Goal: Transaction & Acquisition: Purchase product/service

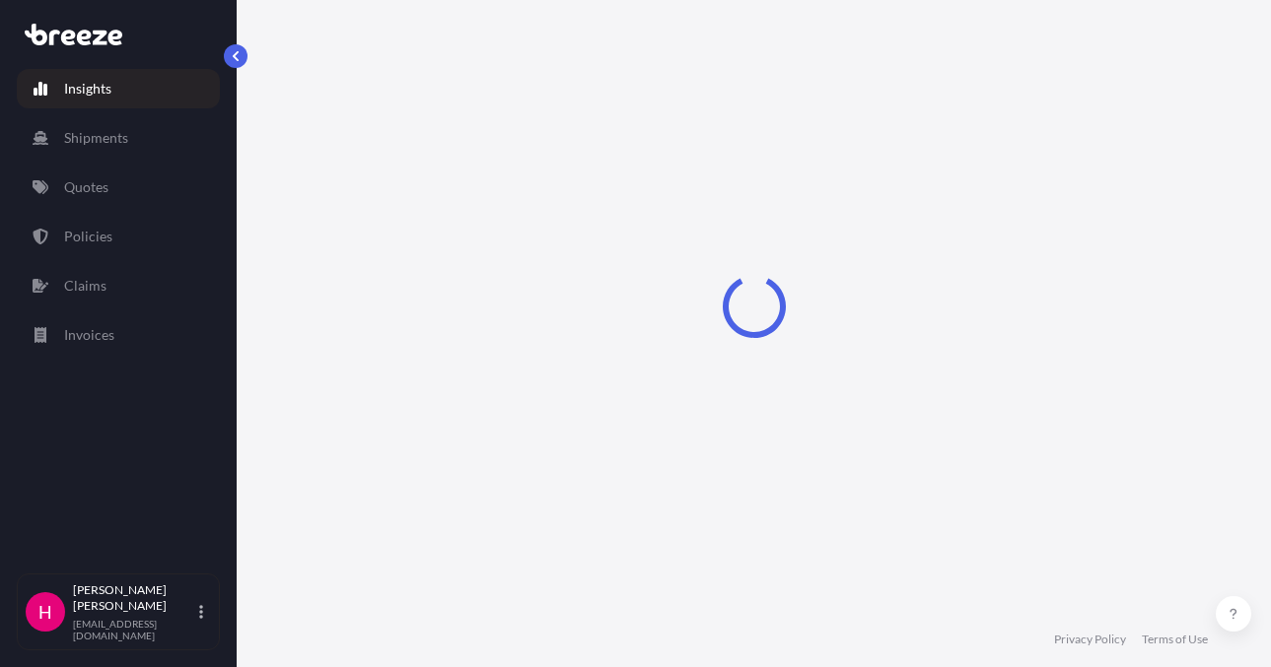
select select "2025"
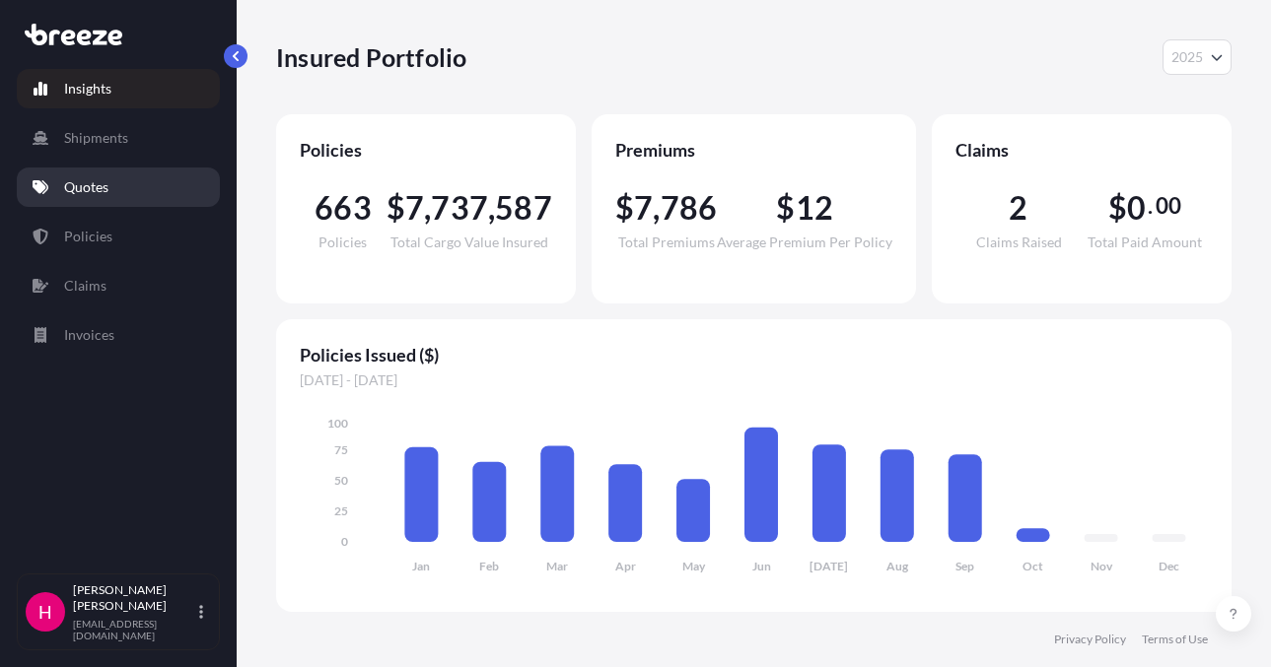
click at [122, 180] on link "Quotes" at bounding box center [118, 187] width 203 height 39
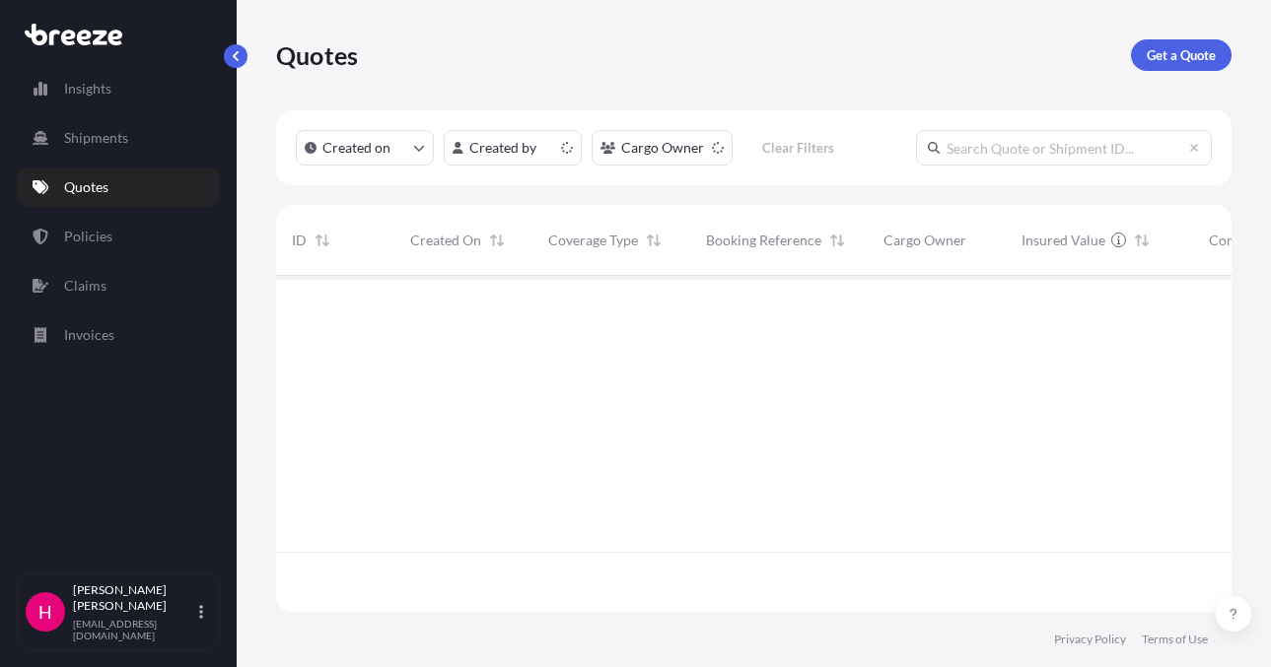
scroll to position [332, 940]
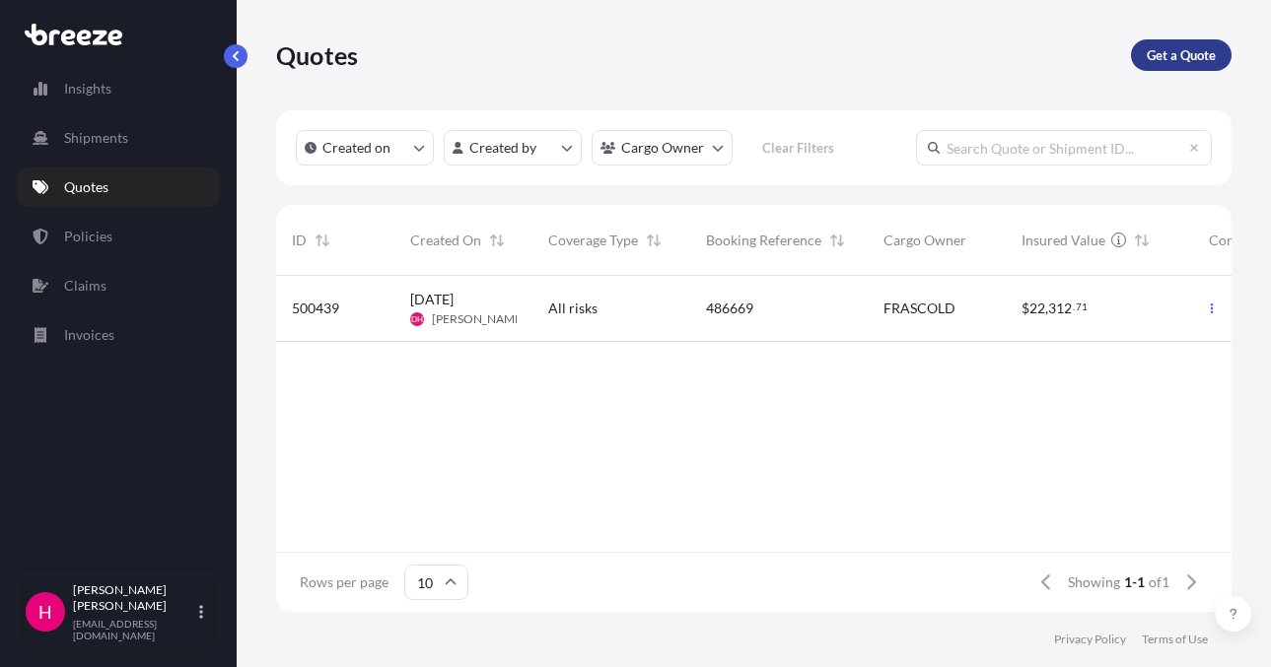
click at [1142, 47] on link "Get a Quote" at bounding box center [1181, 55] width 101 height 32
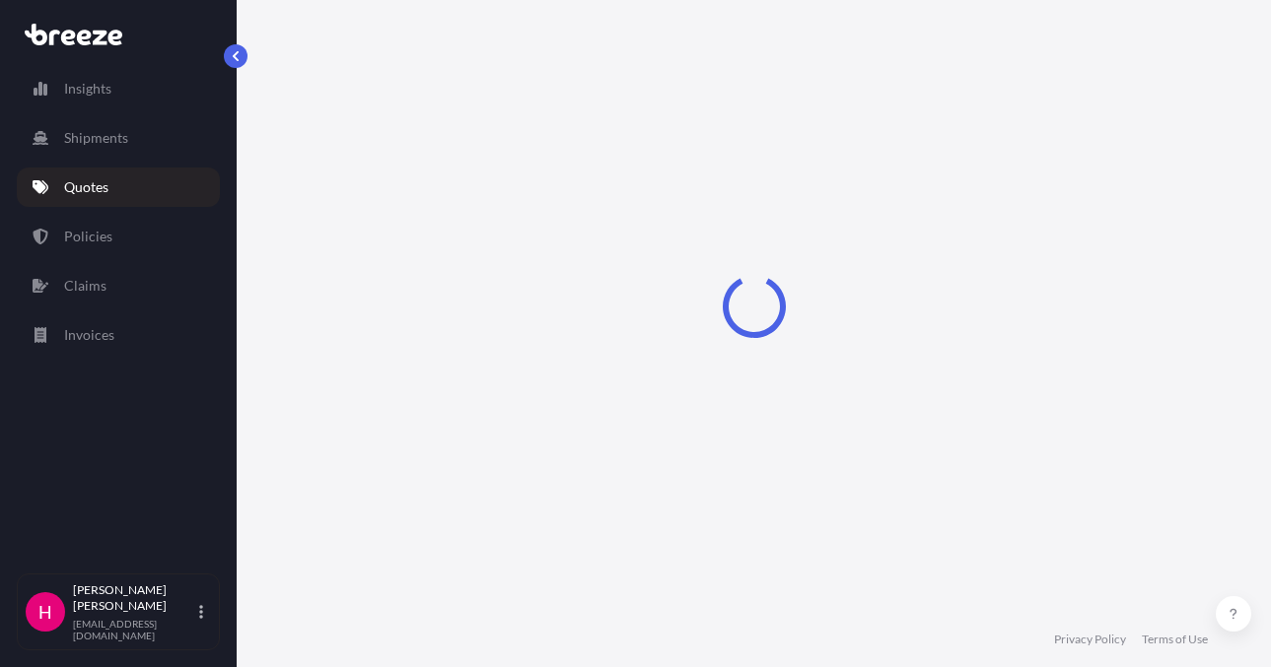
scroll to position [32, 0]
select select "Sea"
select select "1"
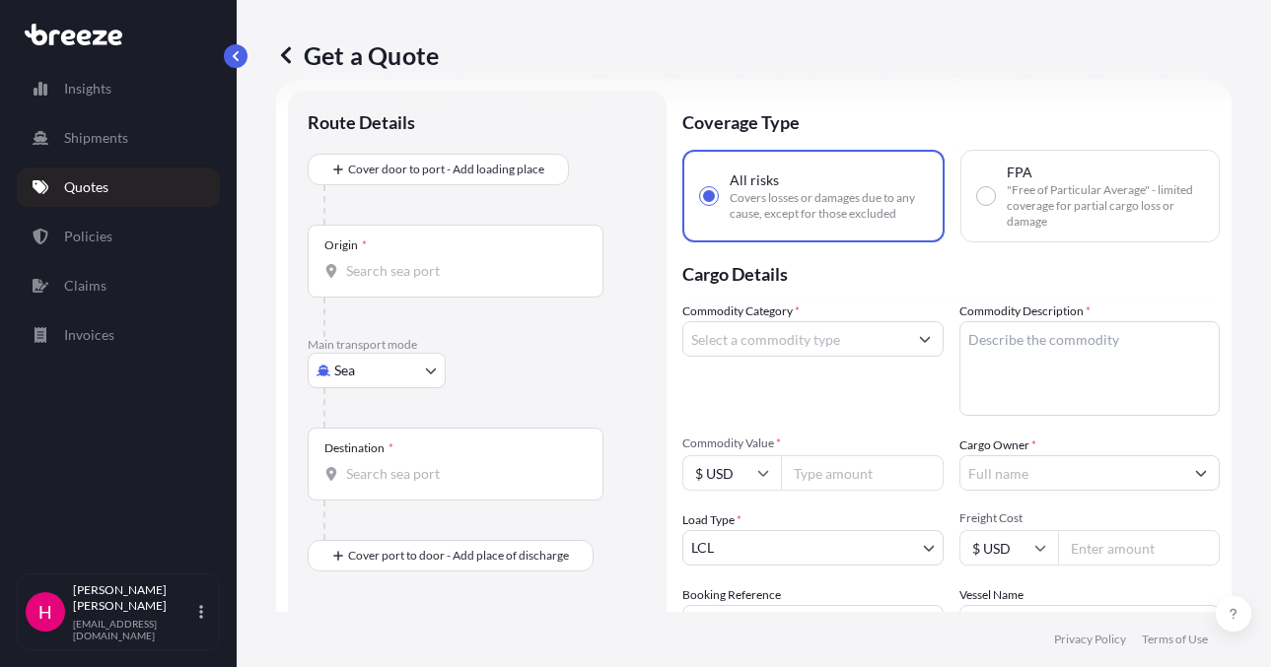
click at [357, 378] on body "Insights Shipments Quotes Policies Claims Invoices H [PERSON_NAME] [EMAIL_ADDRE…" at bounding box center [635, 333] width 1271 height 667
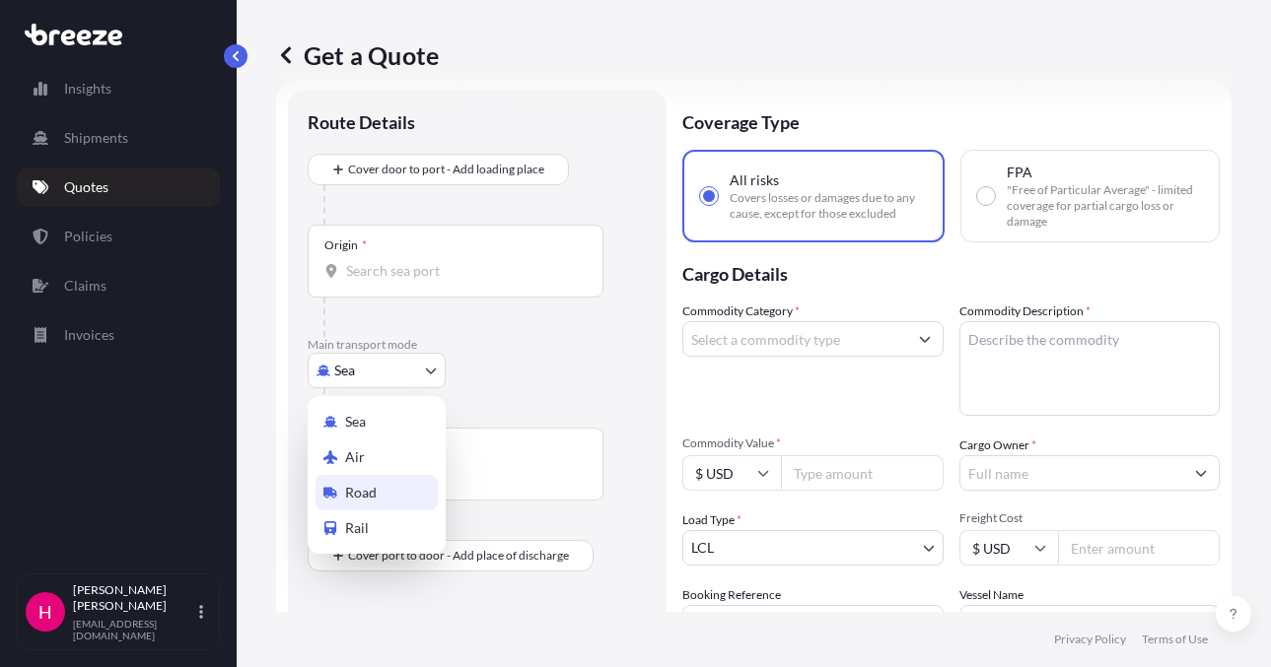
click at [368, 489] on span "Road" at bounding box center [361, 493] width 32 height 20
select select "Road"
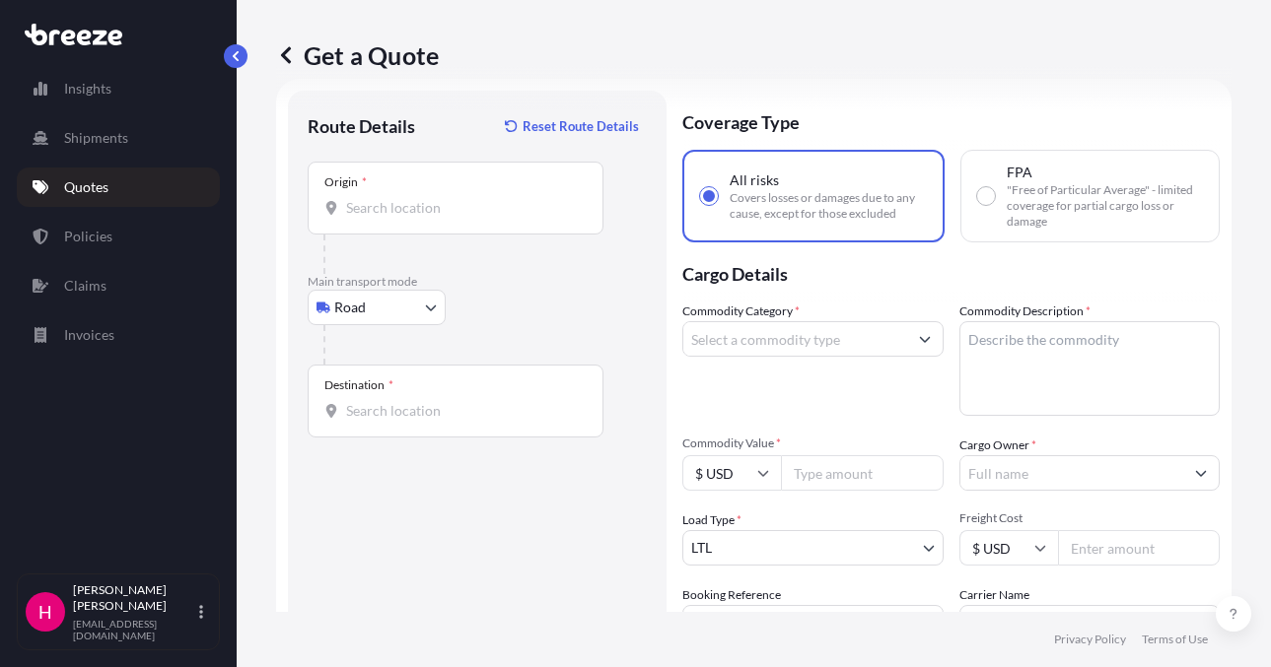
click at [403, 220] on div "Origin *" at bounding box center [456, 198] width 296 height 73
click at [403, 218] on input "Origin *" at bounding box center [462, 208] width 233 height 20
paste input "[STREET_ADDRESS]"
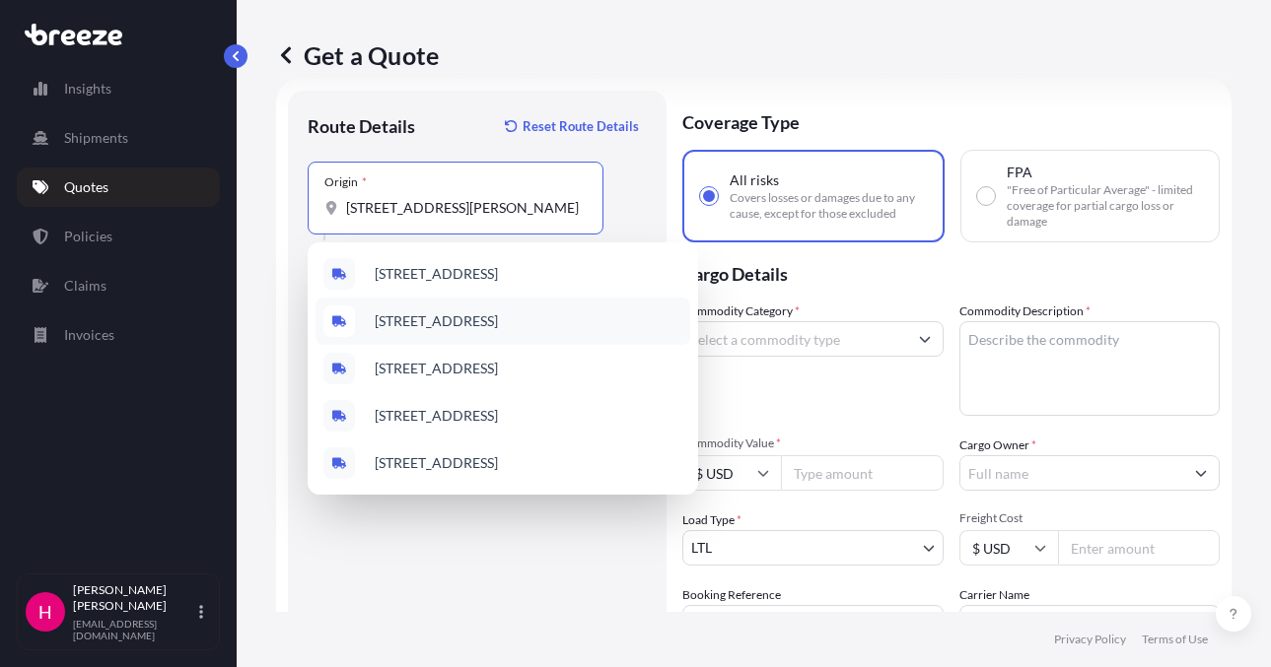
click at [498, 311] on span "[STREET_ADDRESS]" at bounding box center [436, 321] width 123 height 20
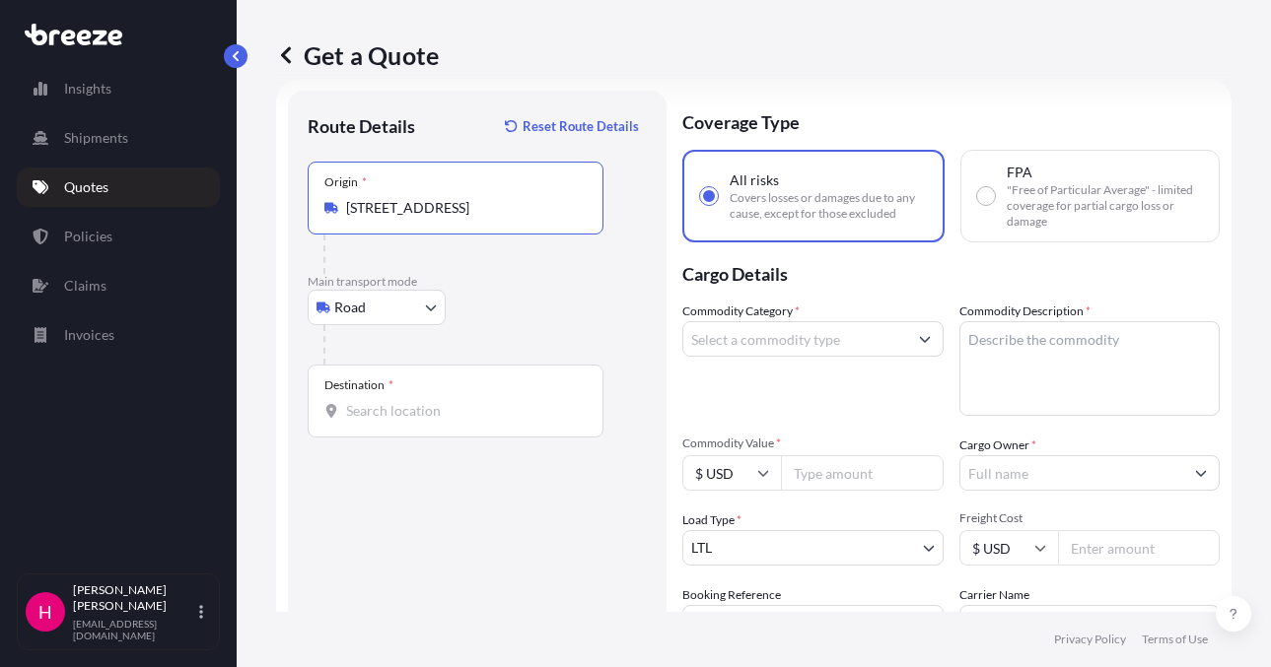
type input "[STREET_ADDRESS]"
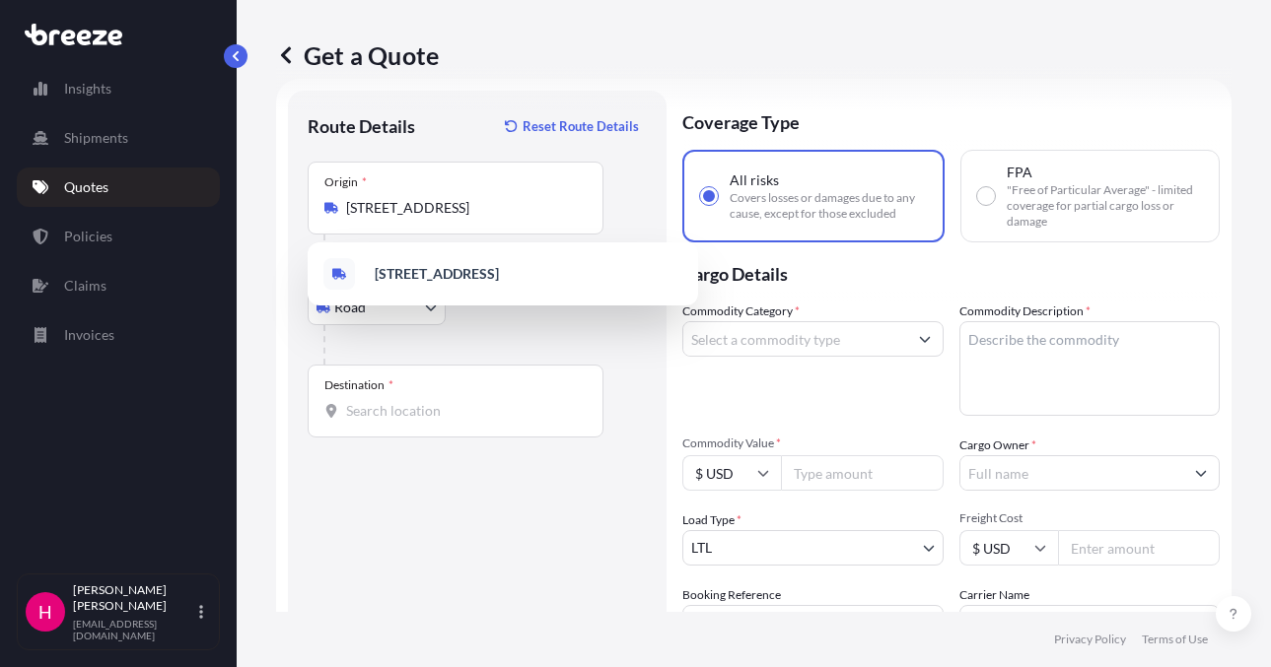
click at [402, 431] on div "Destination *" at bounding box center [456, 401] width 296 height 73
click at [402, 421] on input "Destination *" at bounding box center [462, 411] width 233 height 20
paste input "[STREET_ADDRESS]"
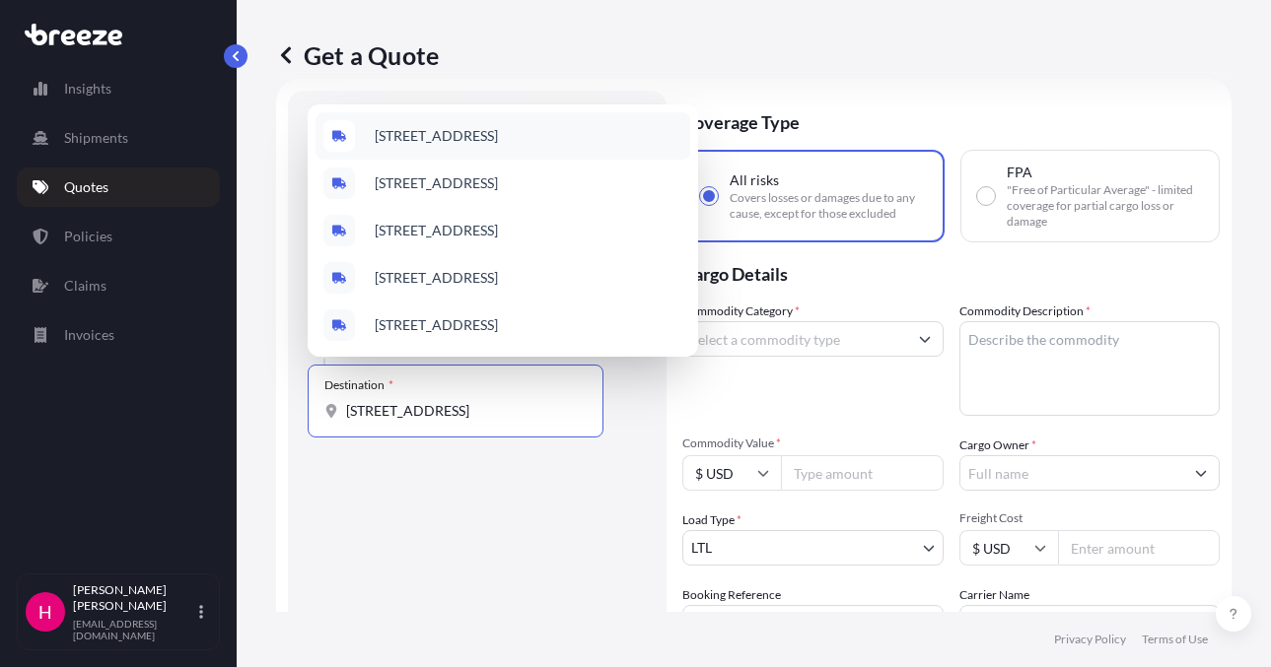
click at [498, 127] on span "[STREET_ADDRESS]" at bounding box center [436, 136] width 123 height 20
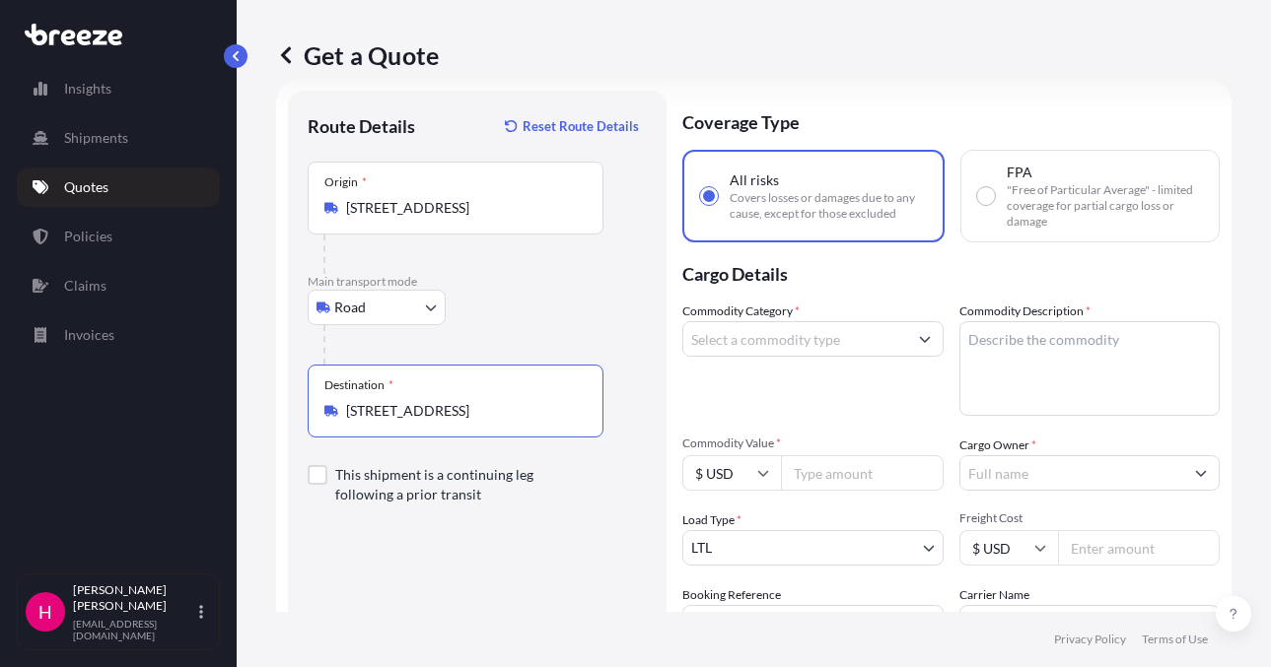
type input "[STREET_ADDRESS]"
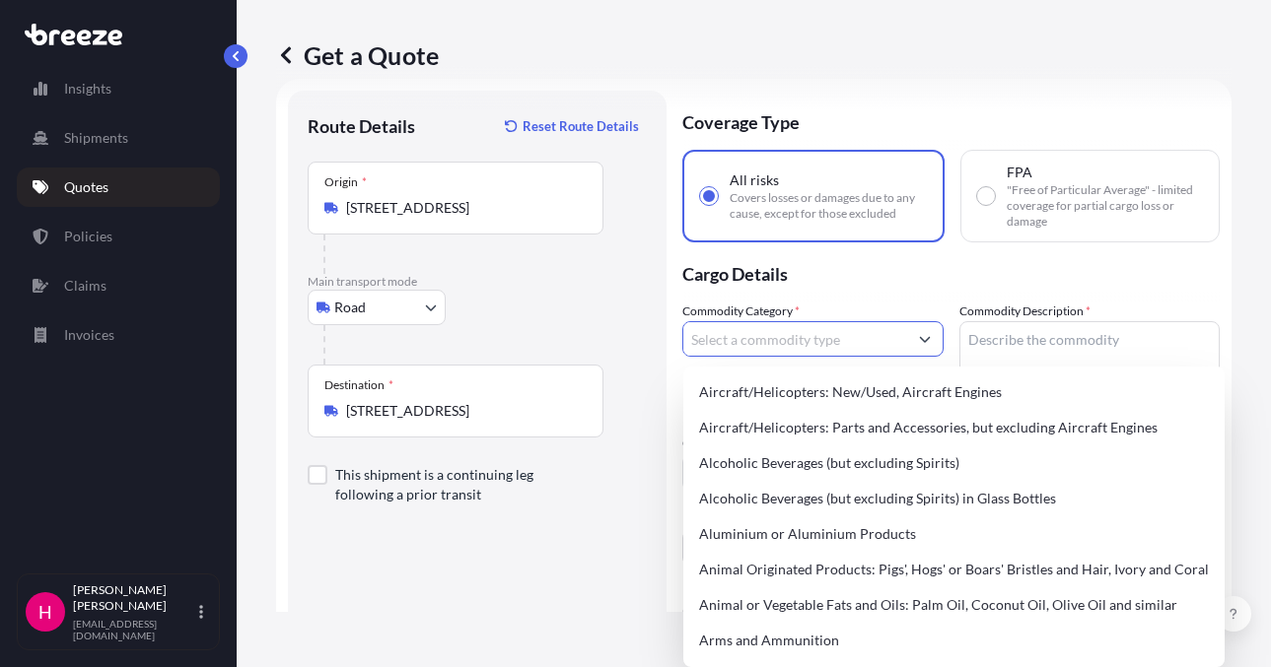
click at [821, 344] on input "Commodity Category *" at bounding box center [795, 338] width 224 height 35
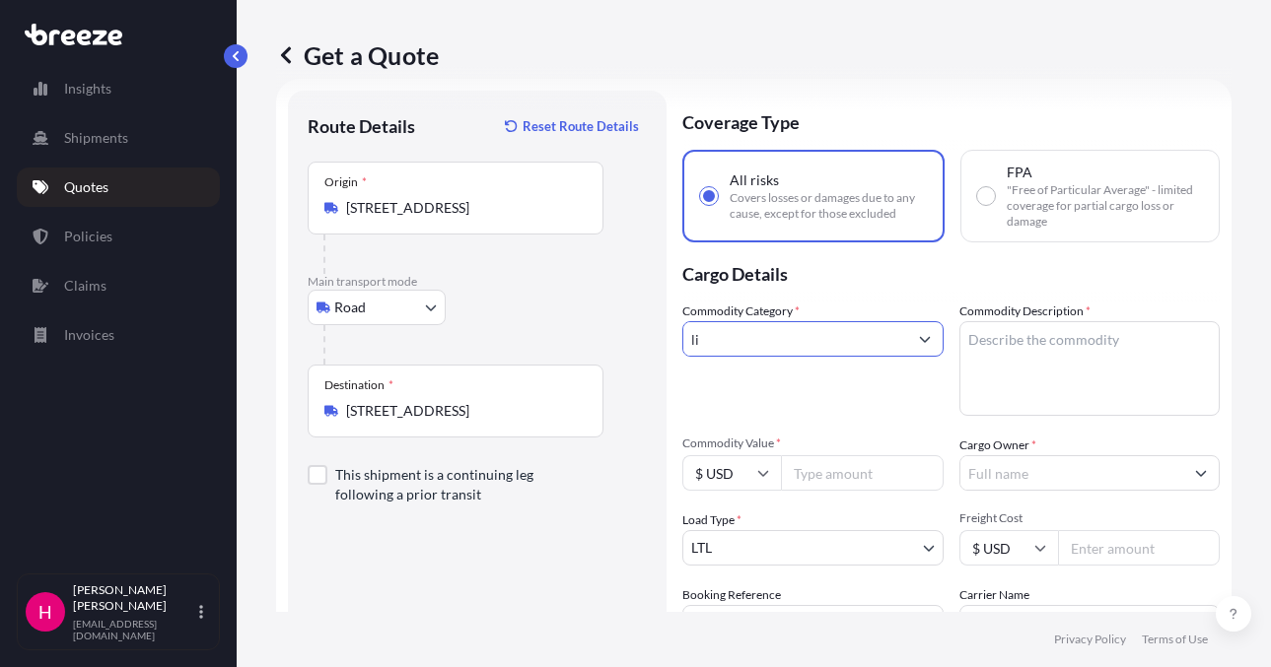
type input "l"
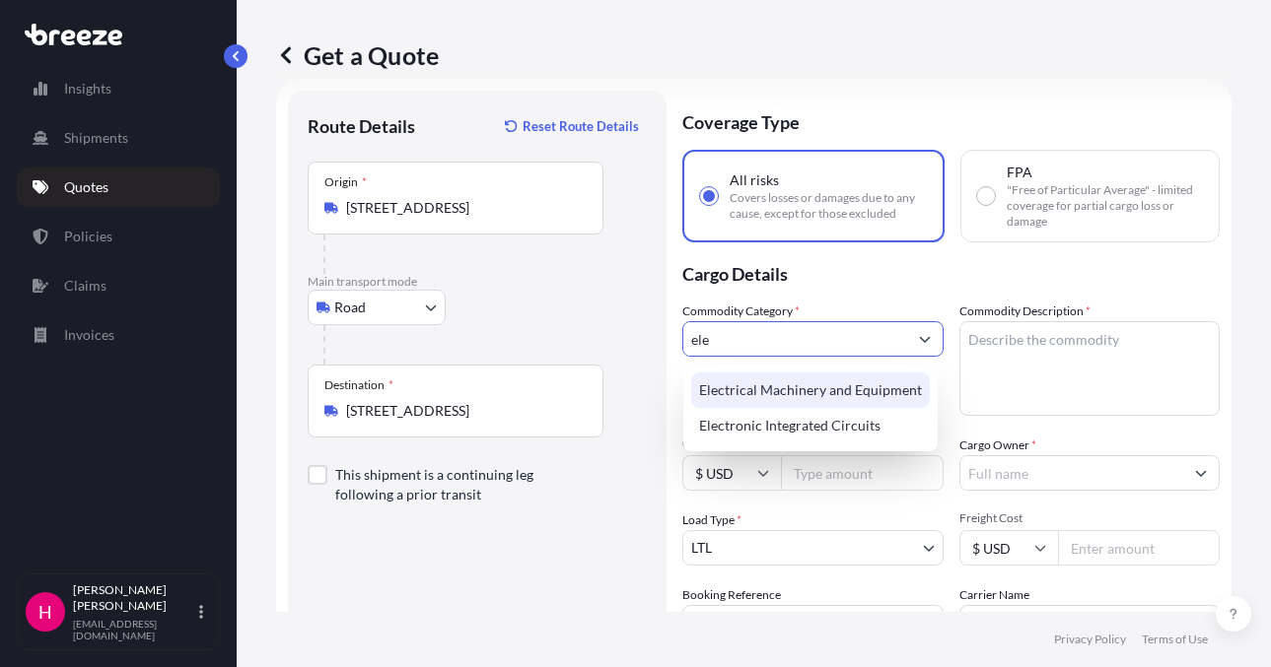
click at [736, 396] on div "Electrical Machinery and Equipment" at bounding box center [810, 390] width 239 height 35
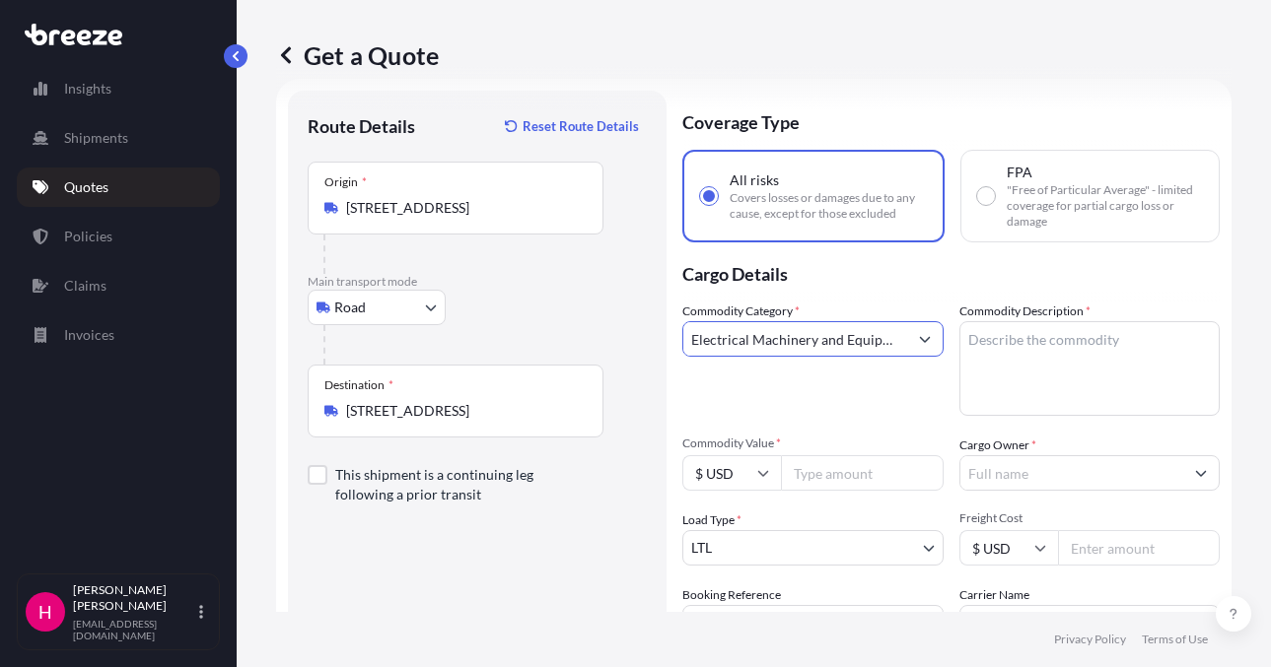
type input "Electrical Machinery and Equipment"
click at [993, 340] on textarea "Commodity Description *" at bounding box center [1089, 368] width 261 height 95
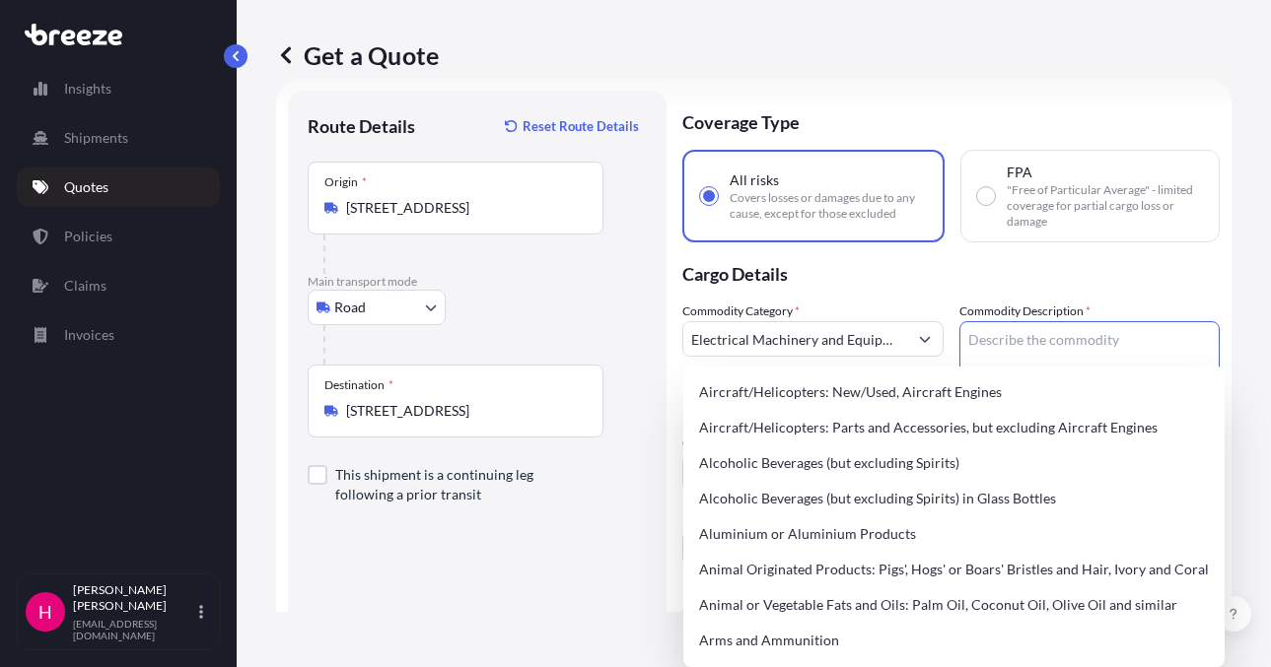
paste textarea "LIGHTING"
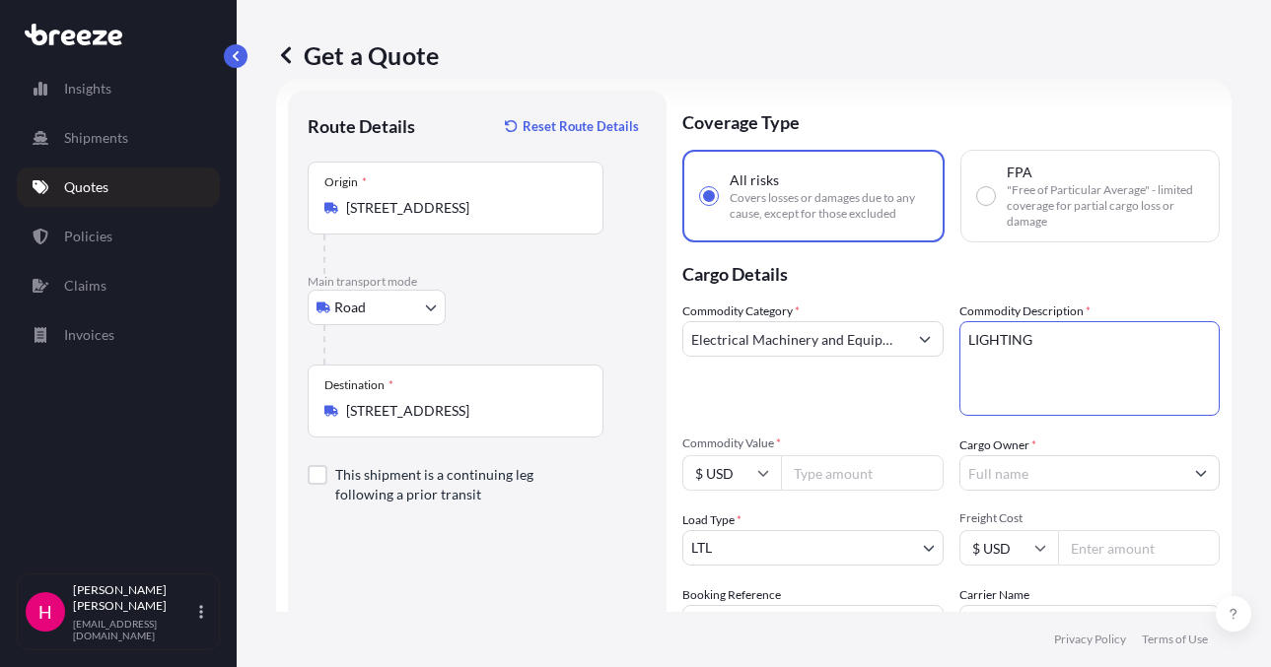
type textarea "LIGHTING"
click at [969, 290] on p "Cargo Details" at bounding box center [950, 271] width 537 height 59
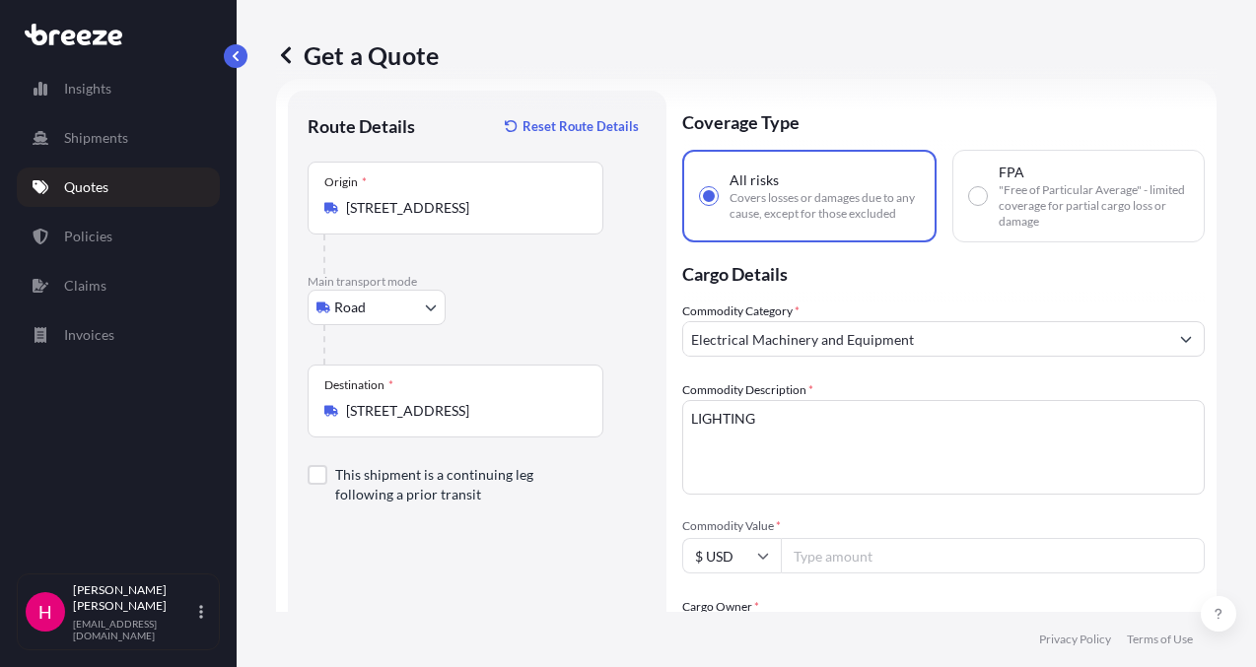
click at [994, 617] on input "Cargo Owner *" at bounding box center [925, 634] width 485 height 35
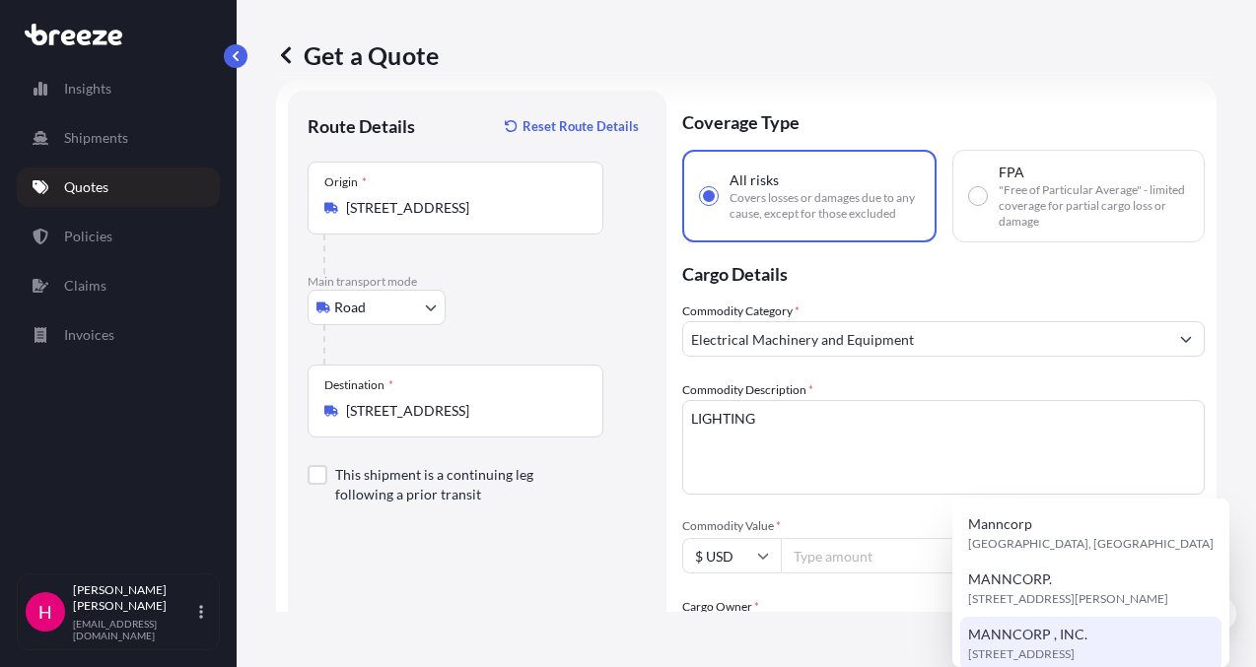
click at [1048, 639] on span "MANNCORP , INC." at bounding box center [1027, 635] width 119 height 20
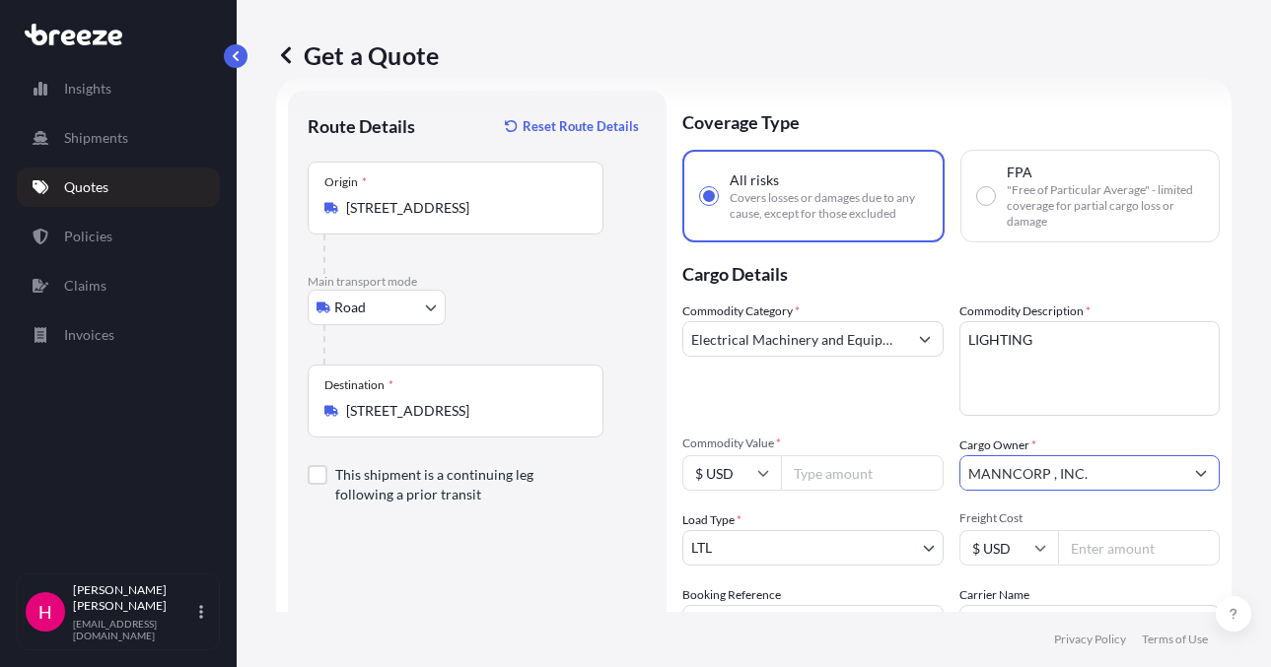
type input "MANNCORP , INC."
click at [513, 592] on div "Route Details Reset Route Details Place of loading Road Road Rail Origin * [STR…" at bounding box center [477, 450] width 339 height 680
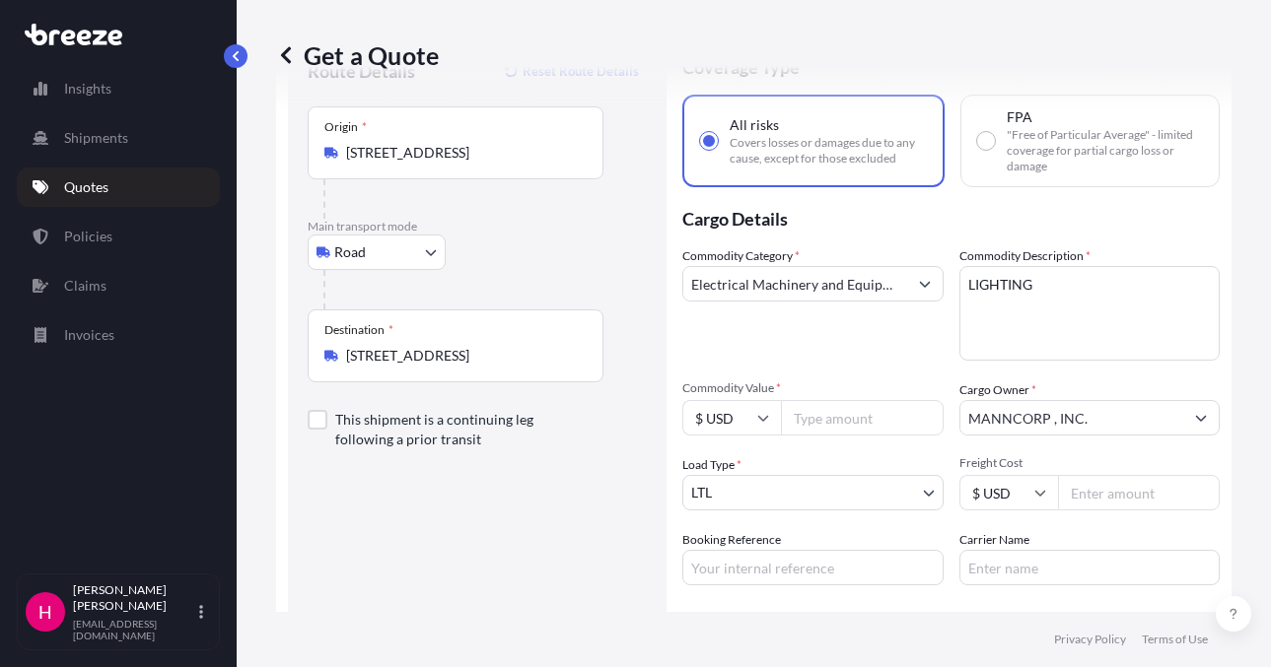
scroll to position [130, 0]
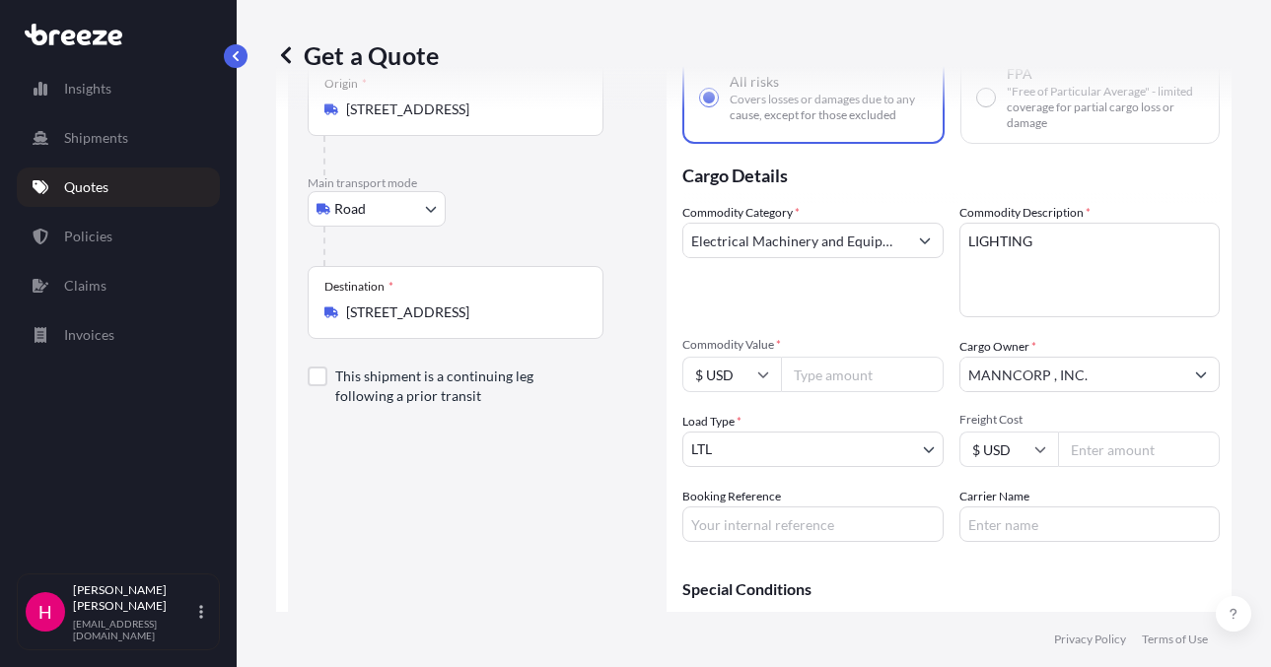
drag, startPoint x: 731, startPoint y: 527, endPoint x: 751, endPoint y: 524, distance: 19.9
click at [731, 527] on input "Booking Reference" at bounding box center [812, 524] width 261 height 35
paste input "486878"
type input "486878"
click at [994, 518] on input "Carrier Name" at bounding box center [1089, 524] width 261 height 35
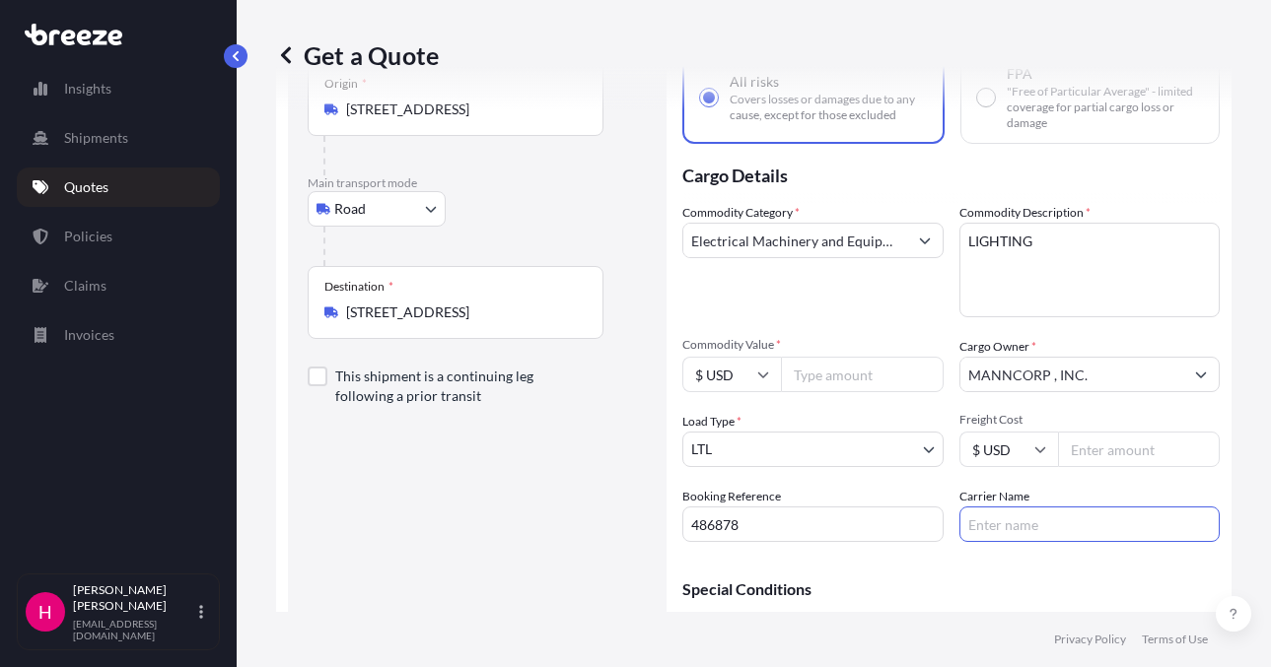
type input "[PERSON_NAME] Express"
click at [485, 506] on div "Route Details Reset Route Details Place of loading Road Road Rail Origin * [STR…" at bounding box center [477, 352] width 339 height 680
click at [830, 384] on input "Commodity Value *" at bounding box center [862, 374] width 163 height 35
click at [817, 386] on input "Commodity Value *" at bounding box center [862, 374] width 163 height 35
type input "5685.71"
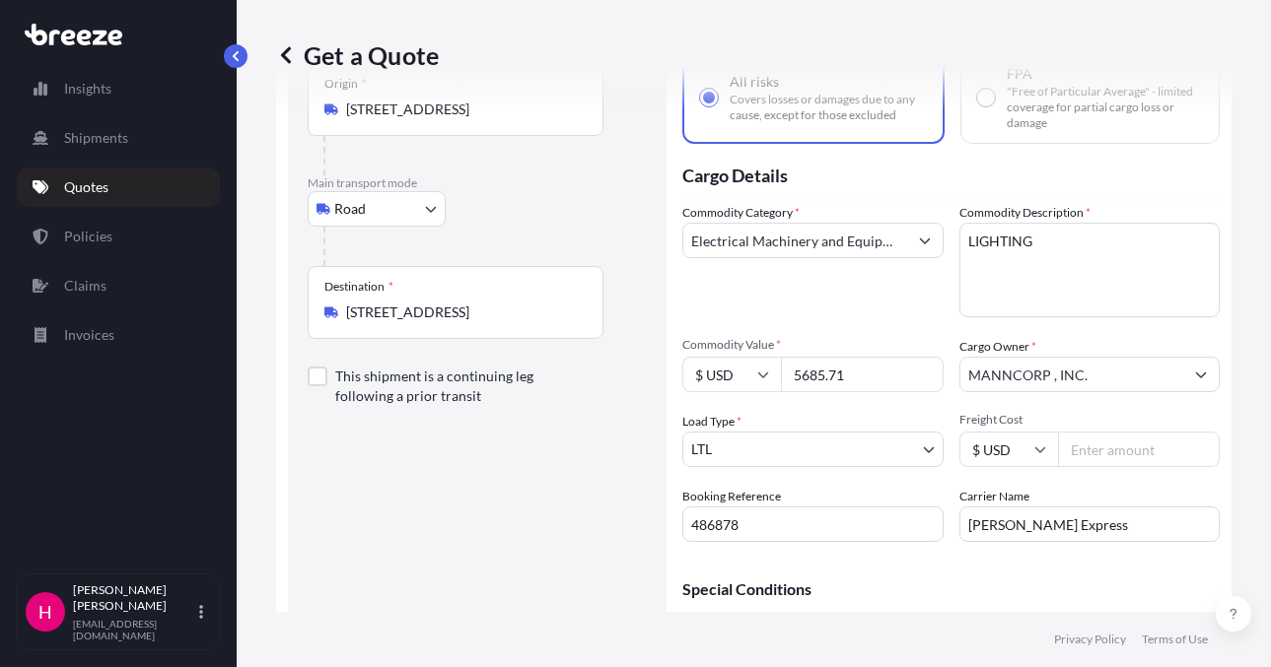
click at [818, 296] on div "Commodity Category * Electrical Machinery and Equipment" at bounding box center [812, 260] width 261 height 114
click at [800, 290] on div "Commodity Category * Electrical Machinery and Equipment" at bounding box center [812, 260] width 261 height 114
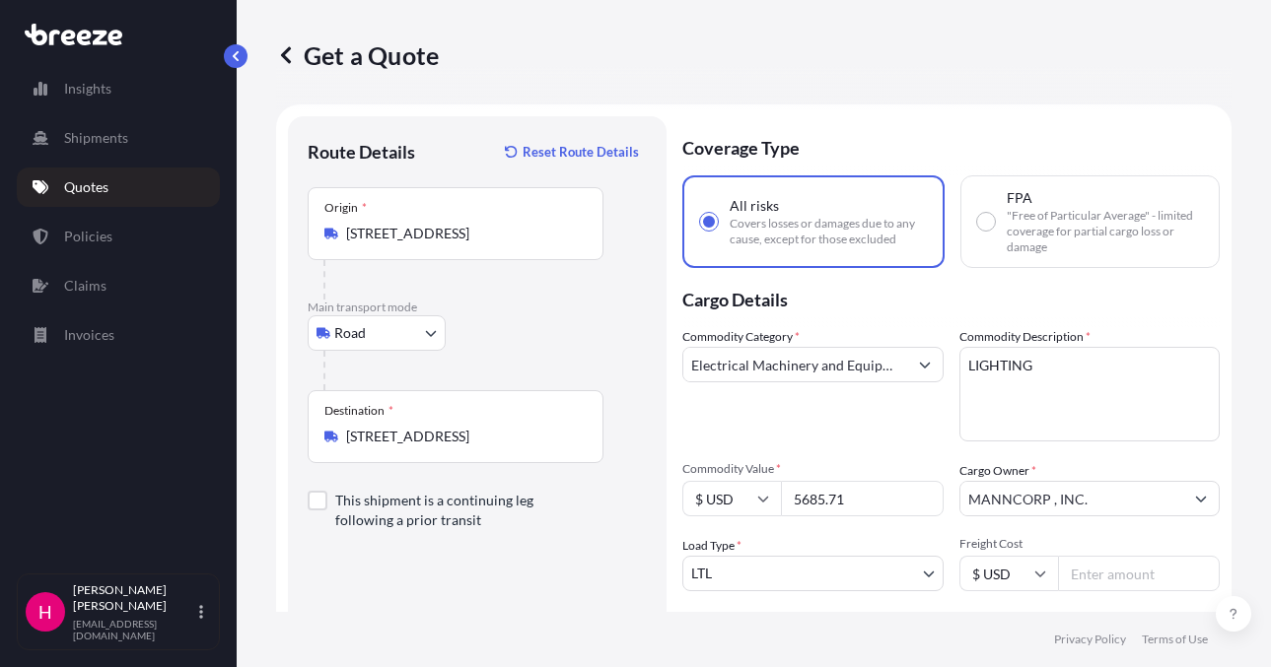
scroll to position [0, 0]
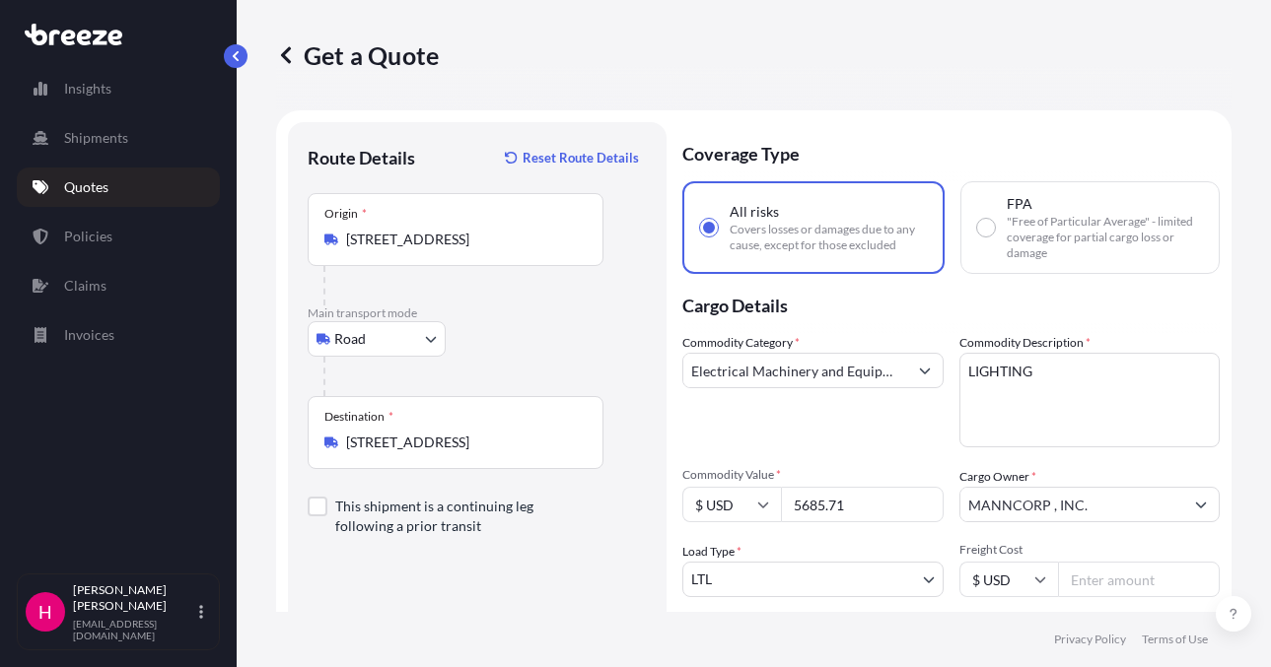
click at [781, 437] on div "Commodity Category * Electrical Machinery and Equipment" at bounding box center [812, 390] width 261 height 114
click at [858, 413] on div "Commodity Category * Electrical Machinery and Equipment" at bounding box center [812, 390] width 261 height 114
click at [847, 423] on div "Commodity Category * Electrical Machinery and Equipment" at bounding box center [812, 390] width 261 height 114
click at [837, 422] on div "Commodity Category * Electrical Machinery and Equipment" at bounding box center [812, 390] width 261 height 114
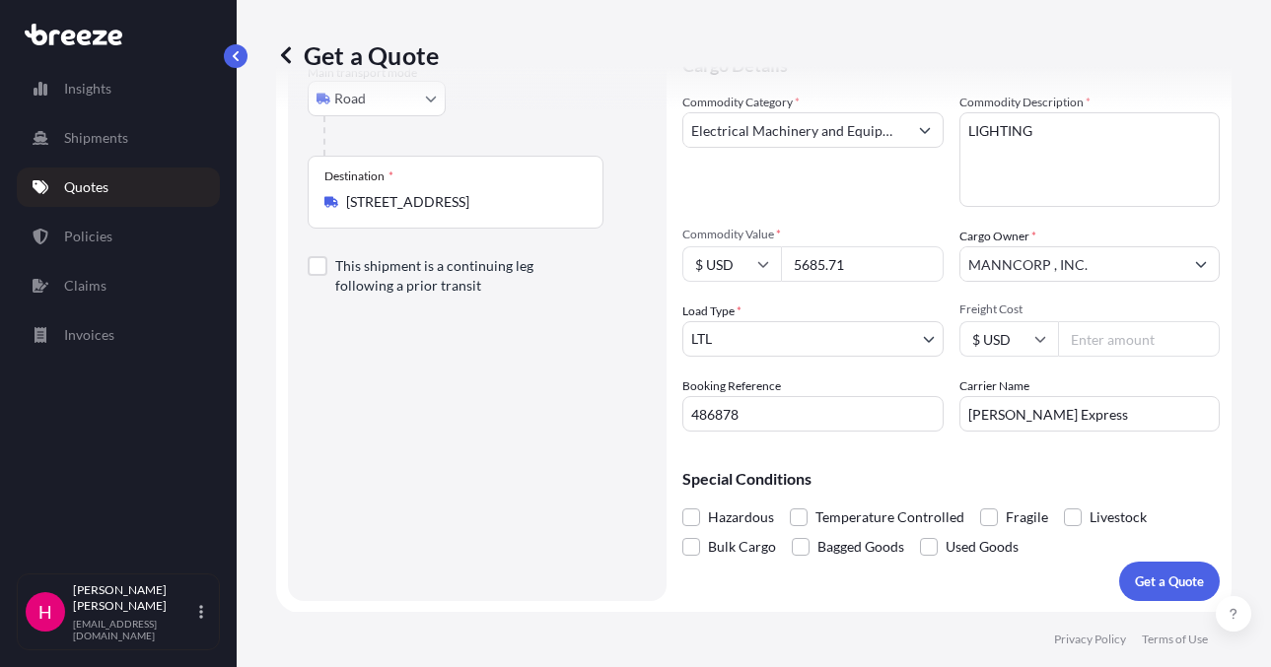
scroll to position [241, 0]
click at [1149, 576] on p "Get a Quote" at bounding box center [1169, 581] width 69 height 20
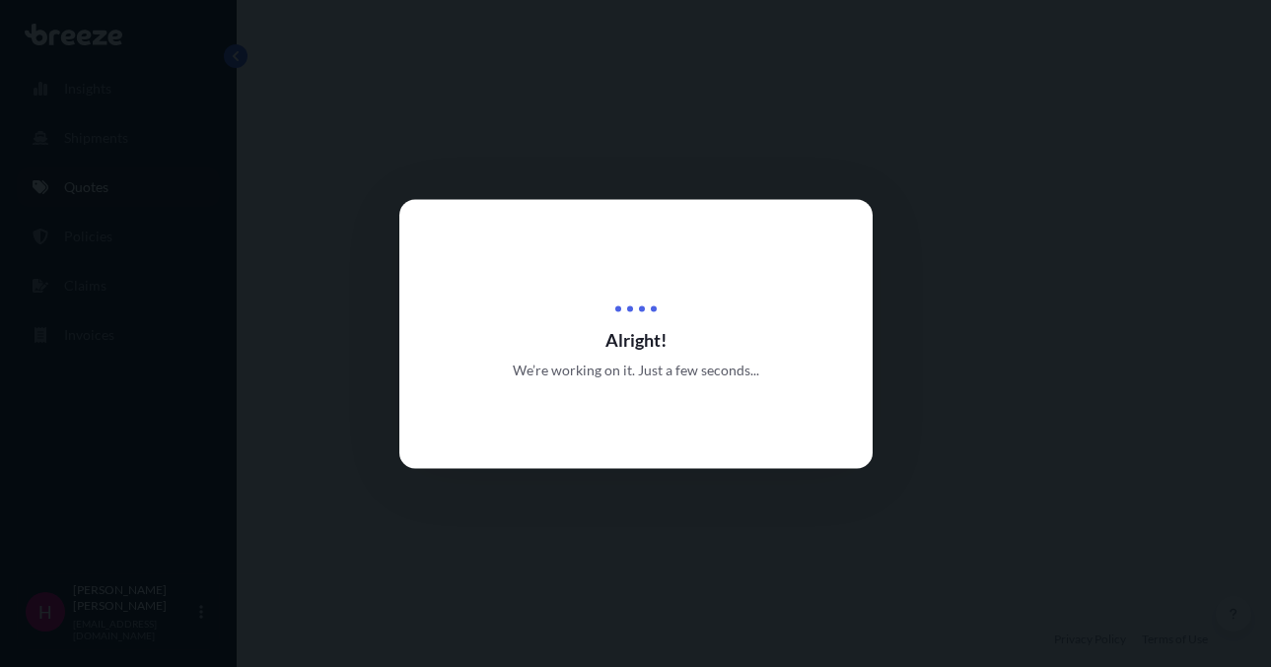
select select "Road"
select select "1"
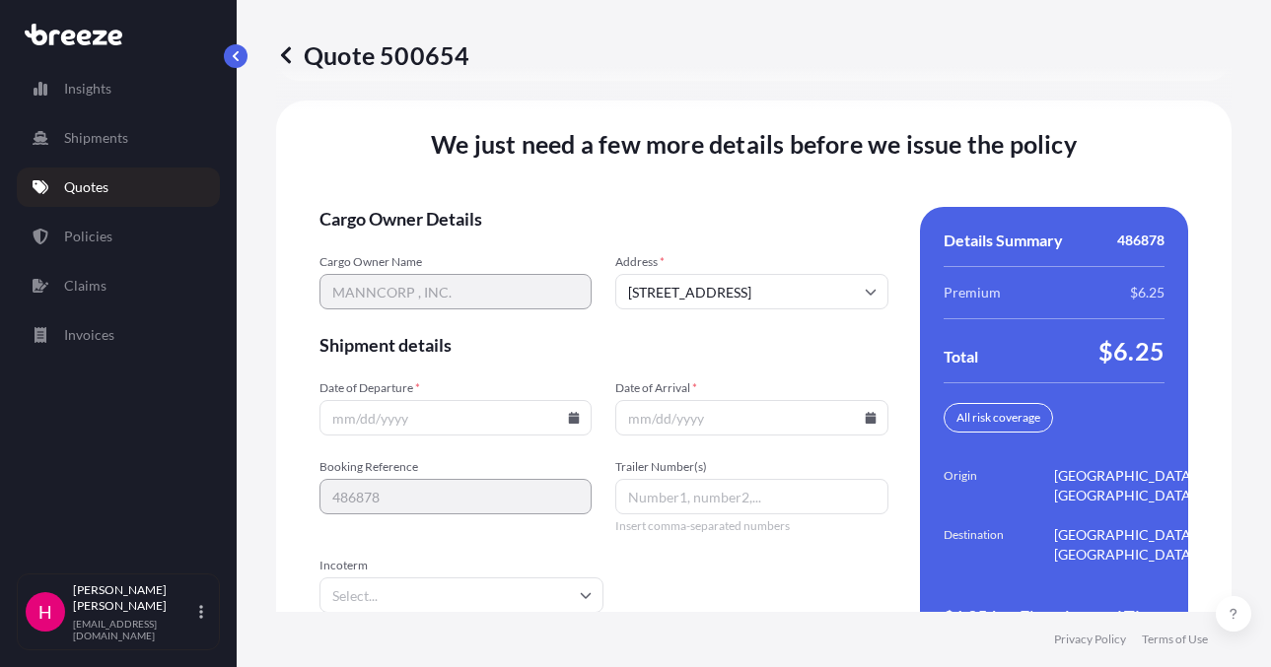
scroll to position [2811, 0]
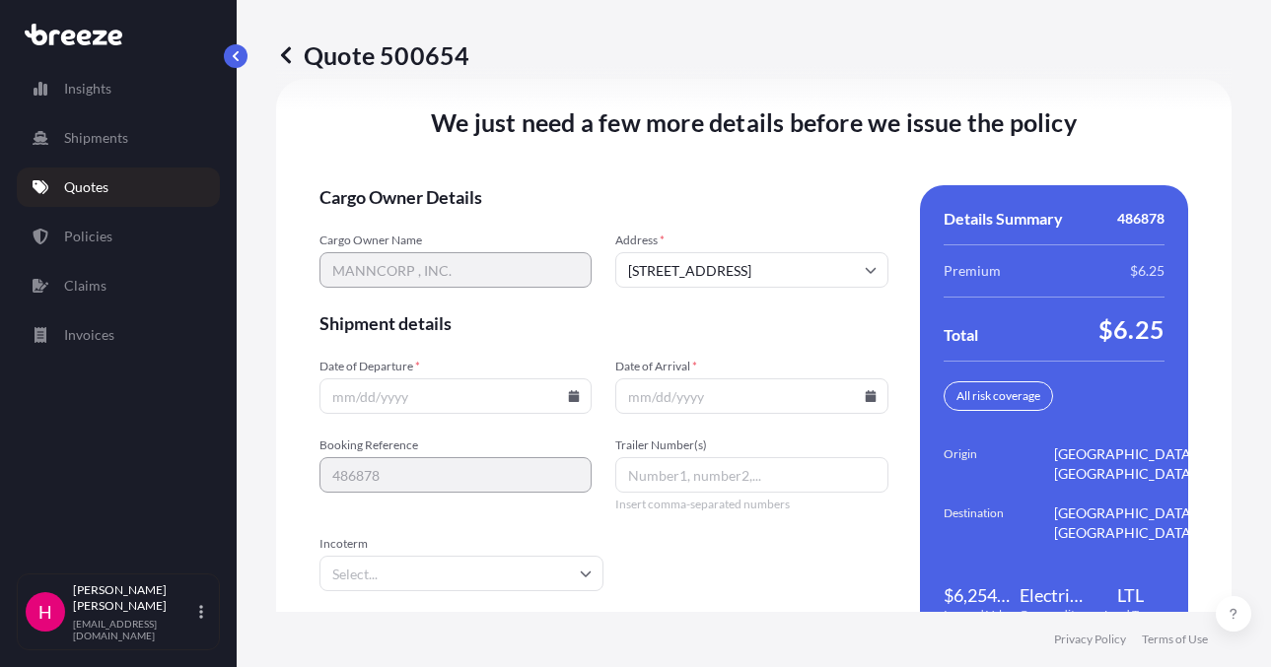
click at [570, 391] on icon at bounding box center [574, 396] width 12 height 12
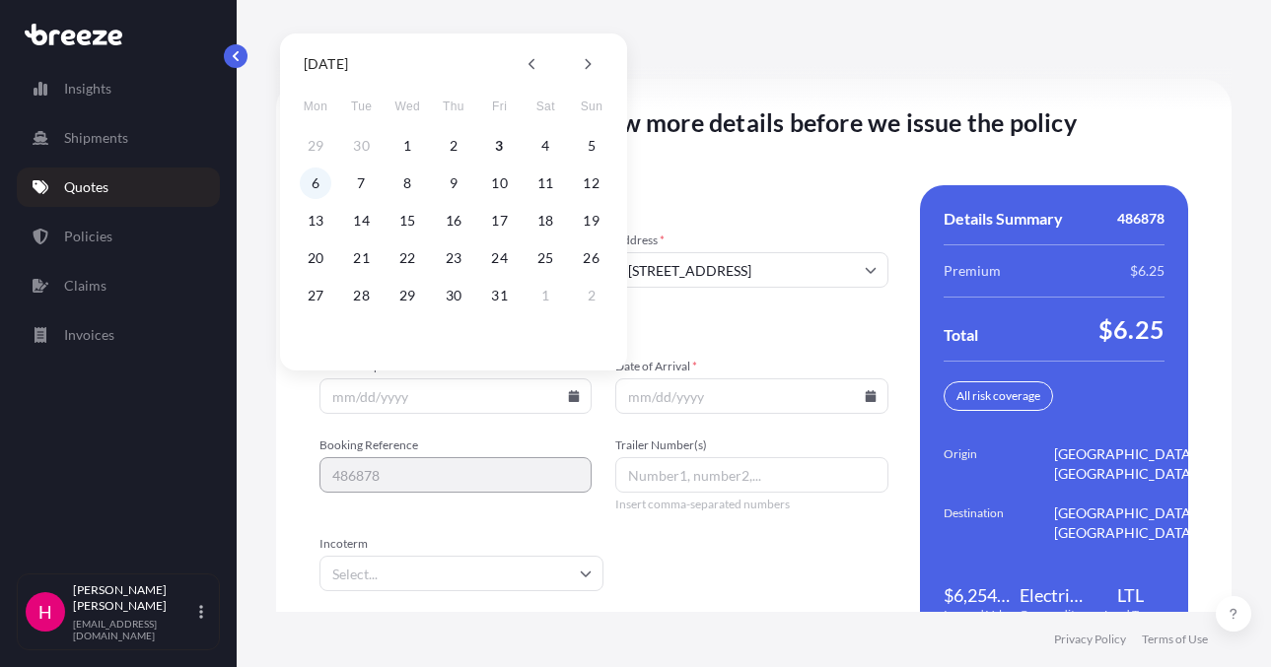
click at [309, 182] on button "6" at bounding box center [316, 184] width 32 height 32
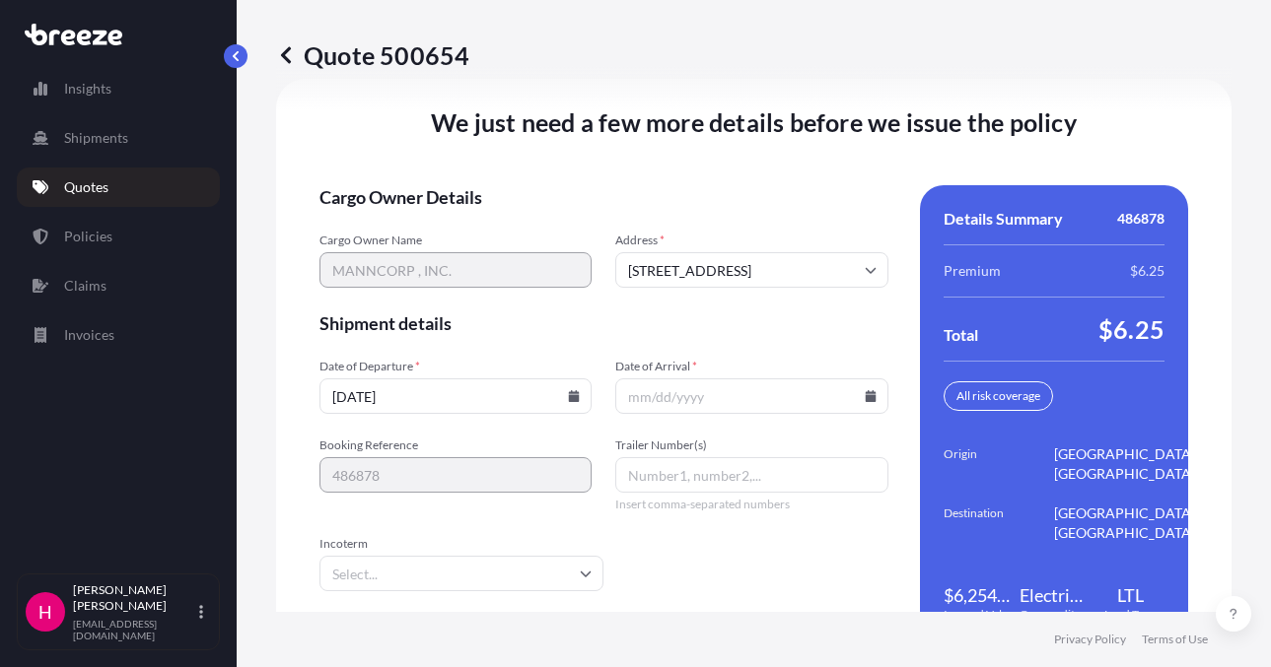
type input "[DATE]"
click at [864, 391] on icon at bounding box center [870, 396] width 12 height 12
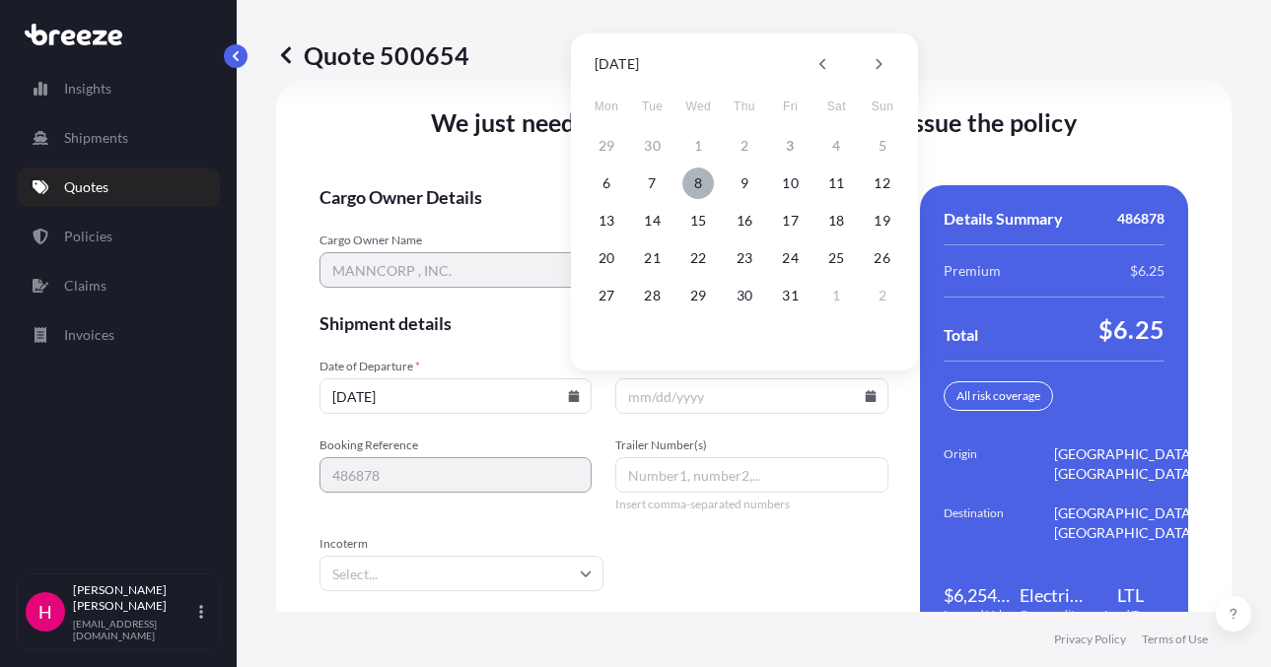
click at [692, 181] on button "8" at bounding box center [698, 184] width 32 height 32
type input "[DATE]"
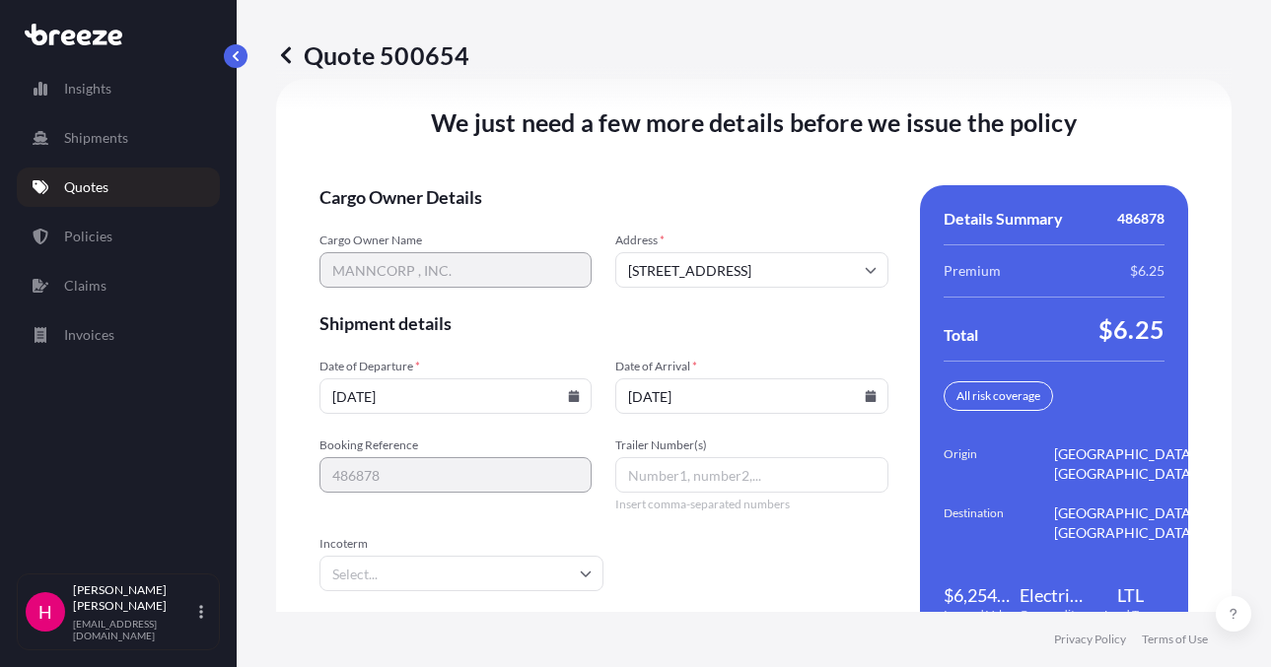
click at [590, 177] on div "We just need a few more details before we issue the policy Cargo Owner Details …" at bounding box center [753, 376] width 955 height 595
click at [611, 184] on div "We just need a few more details before we issue the policy Cargo Owner Details …" at bounding box center [753, 376] width 955 height 595
click at [645, 179] on div "We just need a few more details before we issue the policy Cargo Owner Details …" at bounding box center [753, 376] width 955 height 595
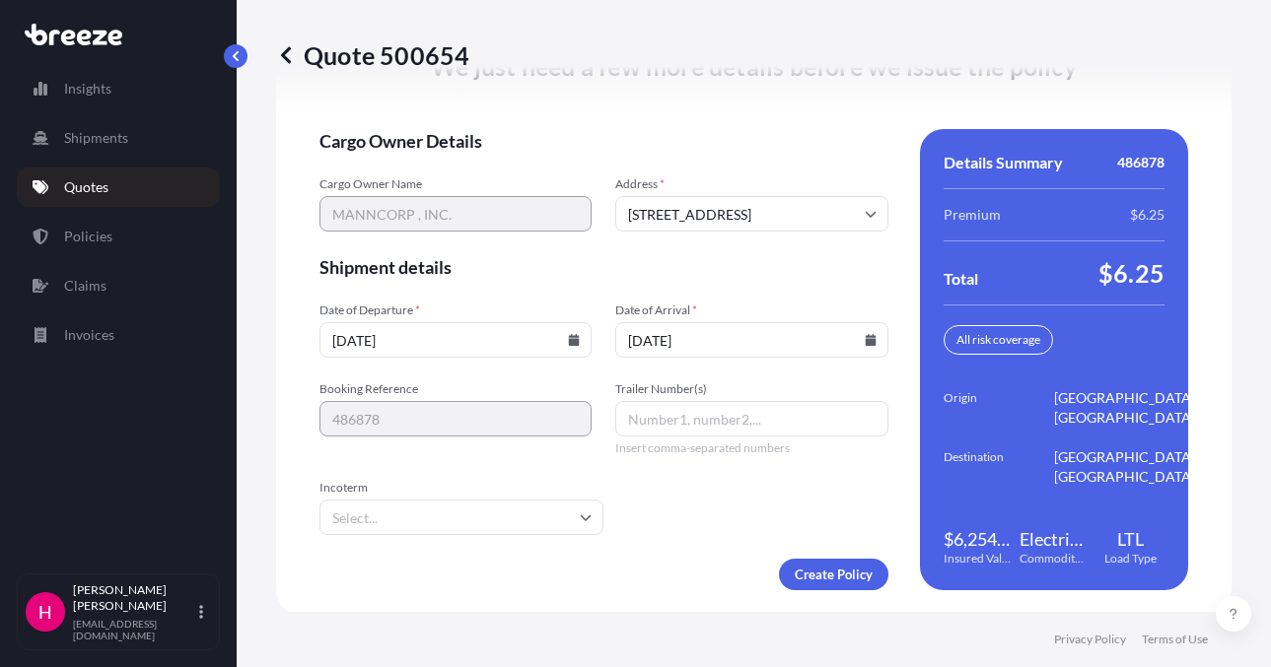
scroll to position [2873, 0]
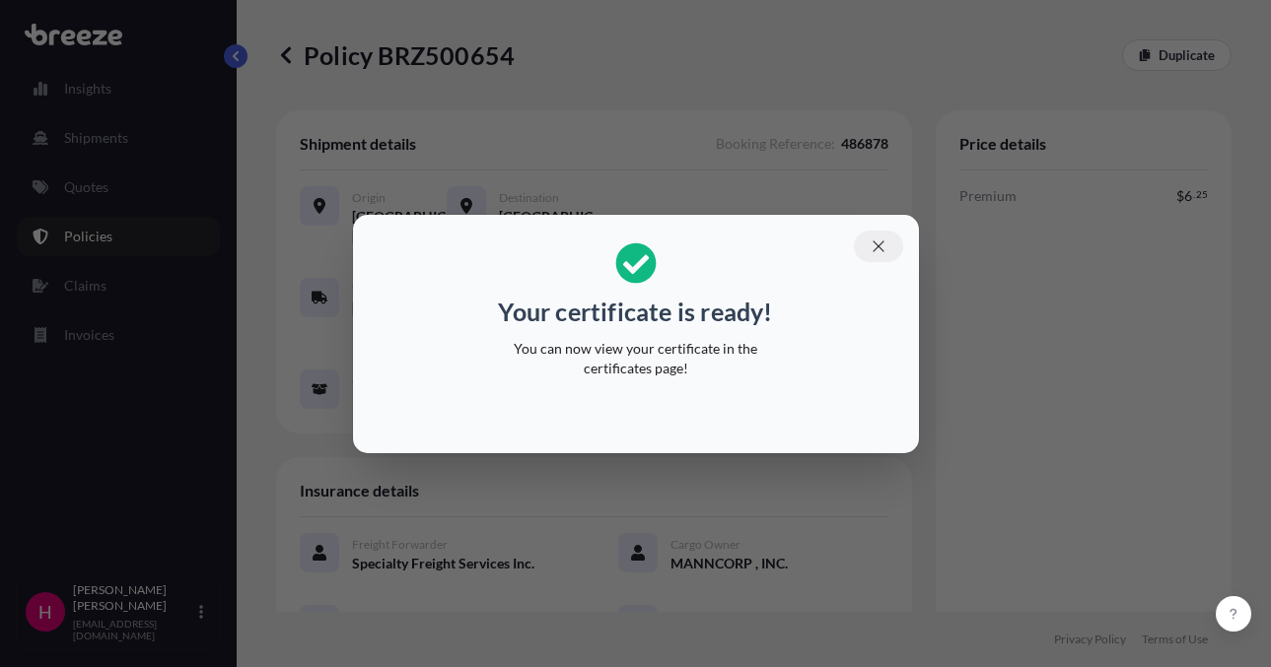
click at [886, 238] on icon "button" at bounding box center [878, 247] width 18 height 18
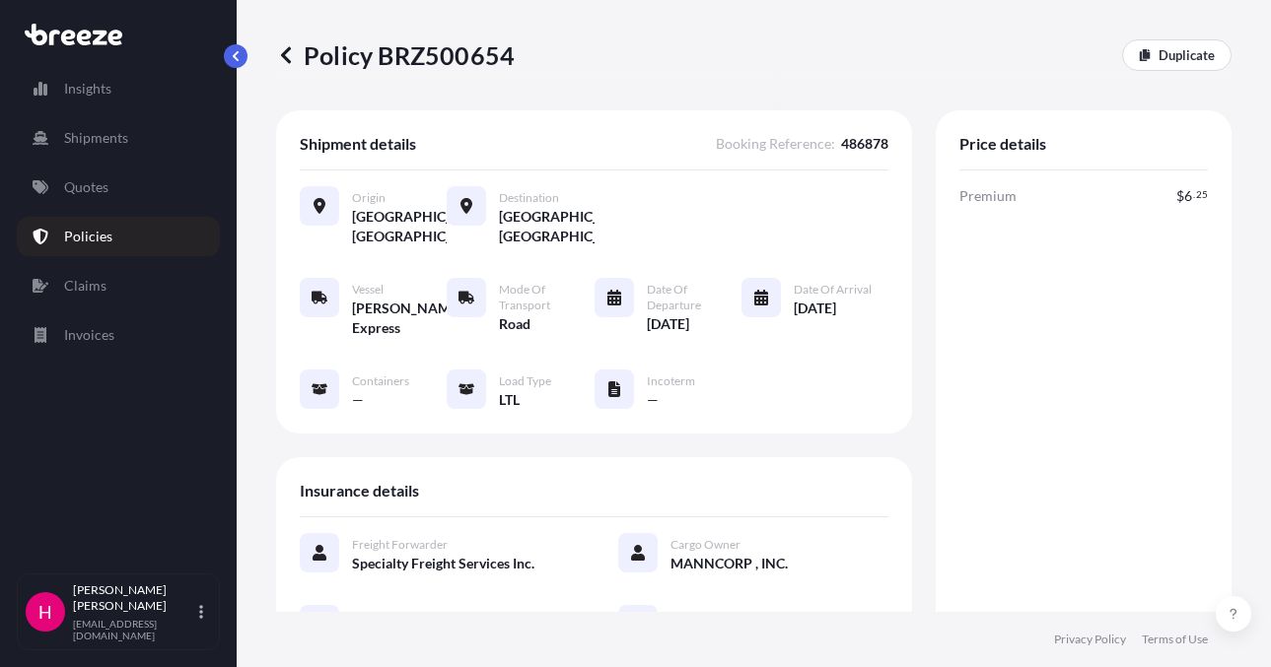
click at [473, 51] on p "Policy BRZ500654" at bounding box center [395, 55] width 239 height 32
click at [472, 51] on p "Policy BRZ500654" at bounding box center [395, 55] width 239 height 32
copy p "BRZ500654"
click at [472, 51] on p "Policy BRZ500654" at bounding box center [395, 55] width 239 height 32
